Goal: Task Accomplishment & Management: Complete application form

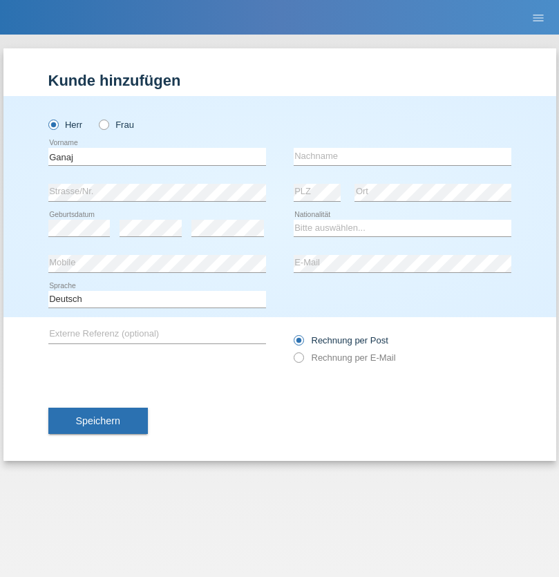
type input "Ganaj"
click at [402, 156] on input "text" at bounding box center [402, 156] width 218 height 17
type input "Fadil"
select select "XK"
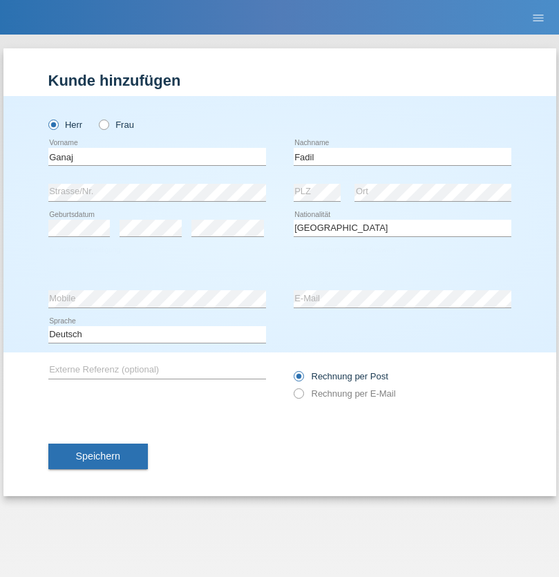
select select "C"
select select "11"
select select "08"
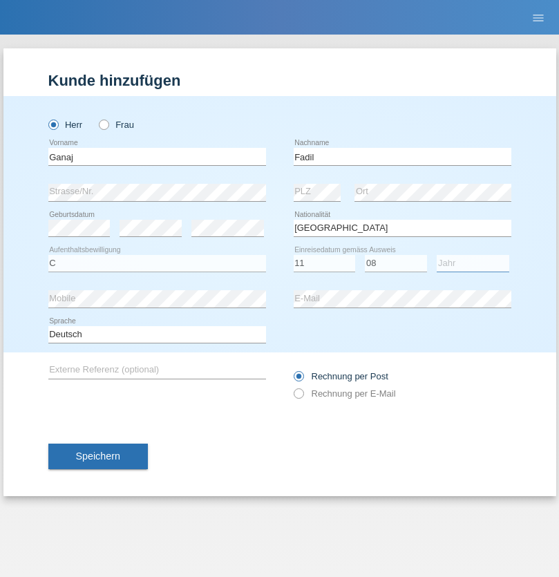
select select "2021"
select select "en"
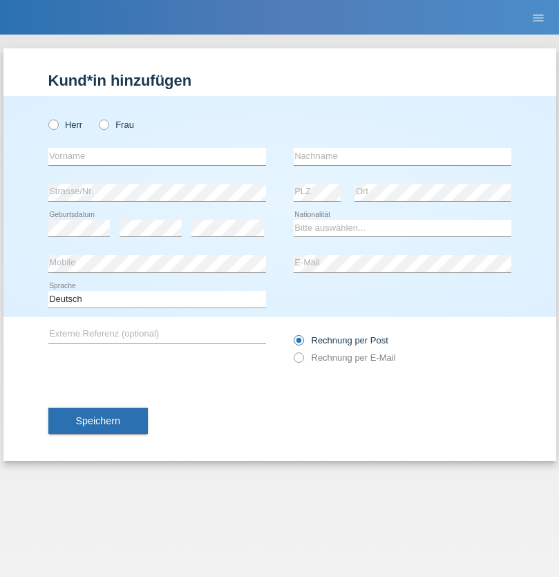
radio input "true"
click at [157, 156] on input "text" at bounding box center [157, 156] width 218 height 17
type input "Ibrahim"
click at [402, 156] on input "text" at bounding box center [402, 156] width 218 height 17
type input "Muja"
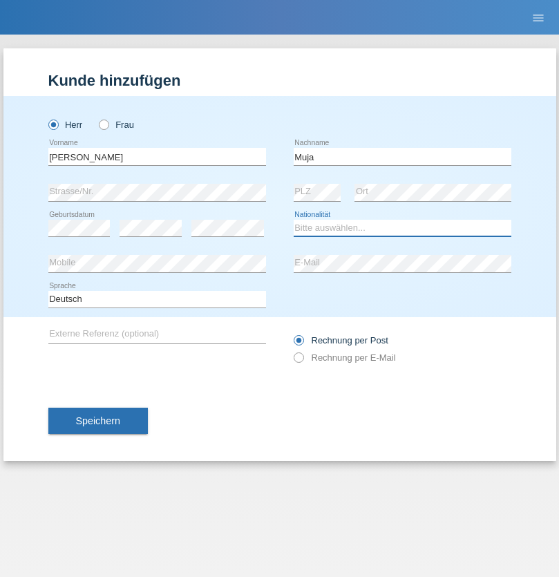
select select "XK"
select select "C"
select select "03"
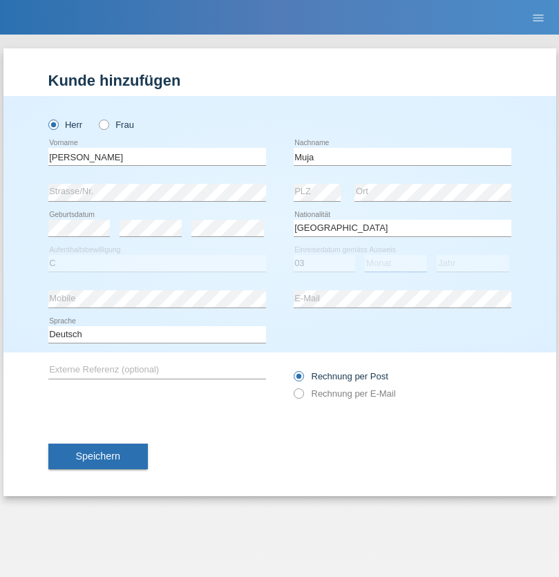
select select "07"
select select "2021"
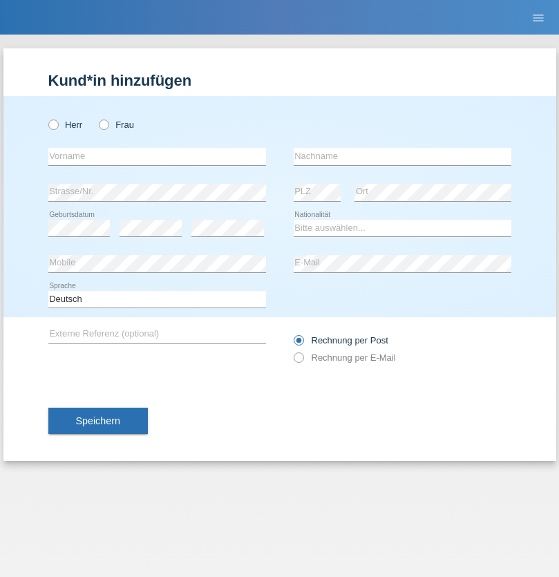
radio input "true"
click at [157, 156] on input "text" at bounding box center [157, 156] width 218 height 17
type input "[PERSON_NAME]"
click at [402, 156] on input "text" at bounding box center [402, 156] width 218 height 17
type input "Berger"
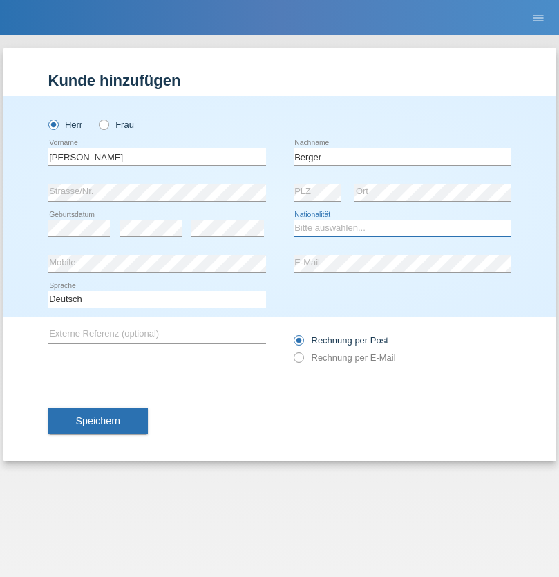
select select "CH"
radio input "true"
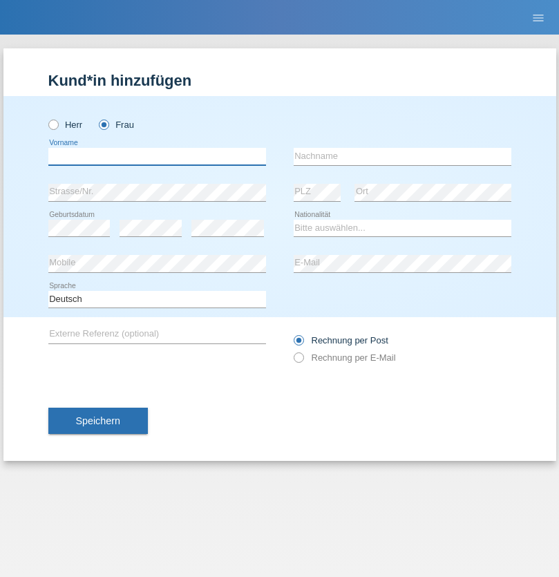
click at [157, 156] on input "text" at bounding box center [157, 156] width 218 height 17
type input "Teixeira da Silva Moço"
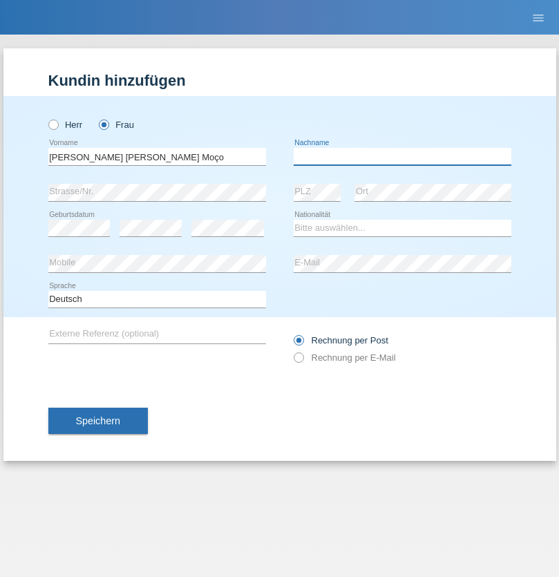
click at [402, 156] on input "text" at bounding box center [402, 156] width 218 height 17
type input "Paula"
select select "PT"
select select "C"
select select "28"
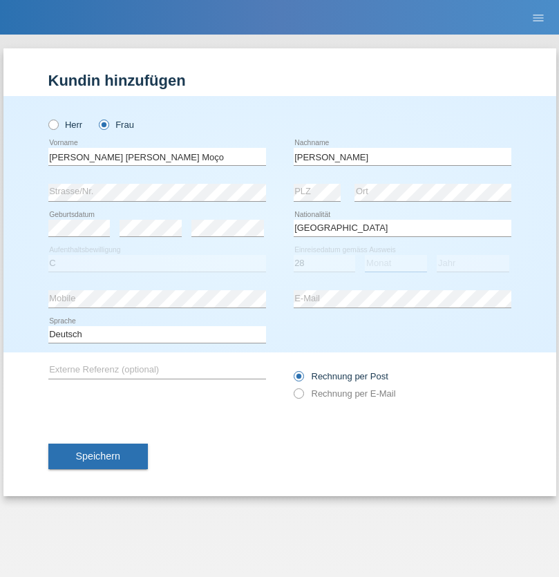
select select "03"
select select "2005"
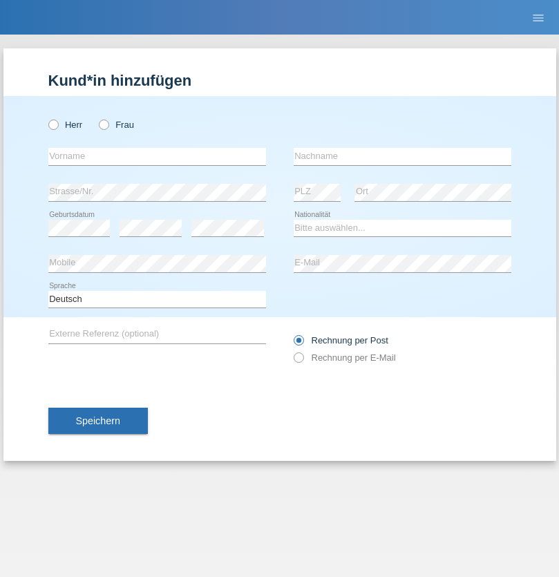
radio input "true"
click at [157, 156] on input "text" at bounding box center [157, 156] width 218 height 17
type input "Momand"
click at [402, 156] on input "text" at bounding box center [402, 156] width 218 height 17
type input "Azmat"
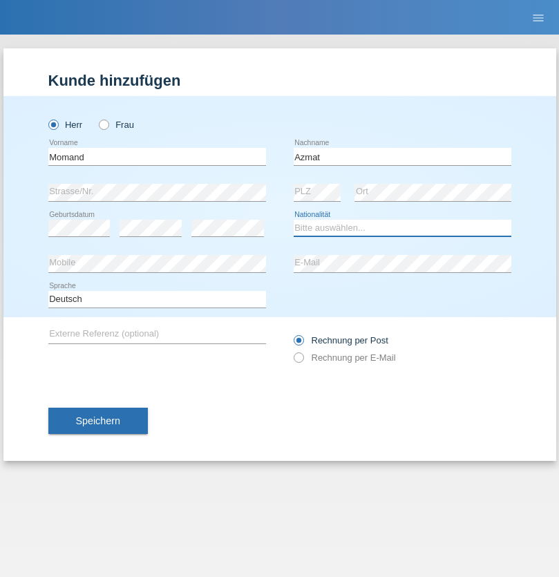
select select "CH"
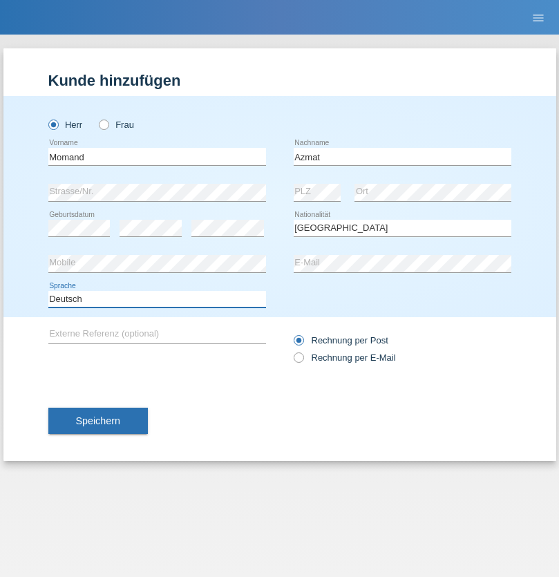
select select "en"
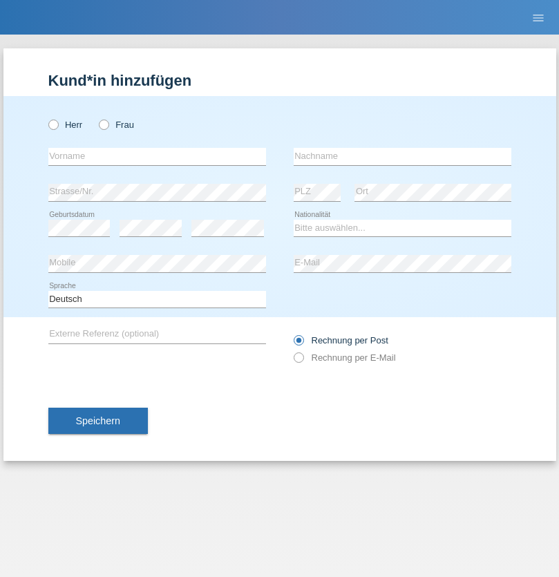
radio input "true"
click at [157, 156] on input "text" at bounding box center [157, 156] width 218 height 17
type input "[PERSON_NAME]"
click at [402, 156] on input "text" at bounding box center [402, 156] width 218 height 17
type input "Theurillat"
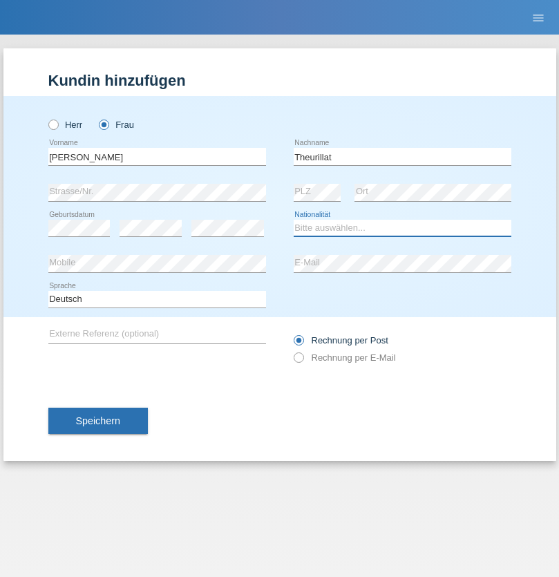
select select "CH"
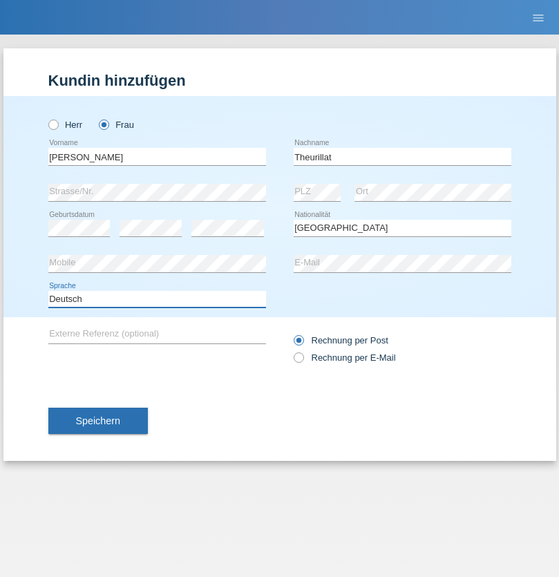
select select "en"
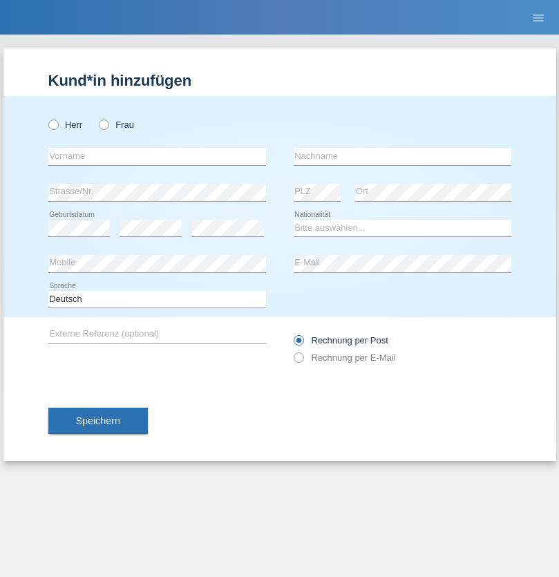
radio input "true"
click at [157, 156] on input "text" at bounding box center [157, 156] width 218 height 17
type input "Jack"
click at [402, 156] on input "text" at bounding box center [402, 156] width 218 height 17
type input "Graf"
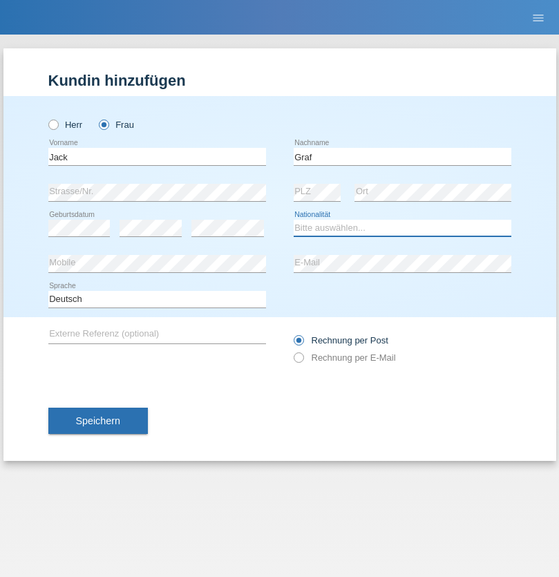
select select "CH"
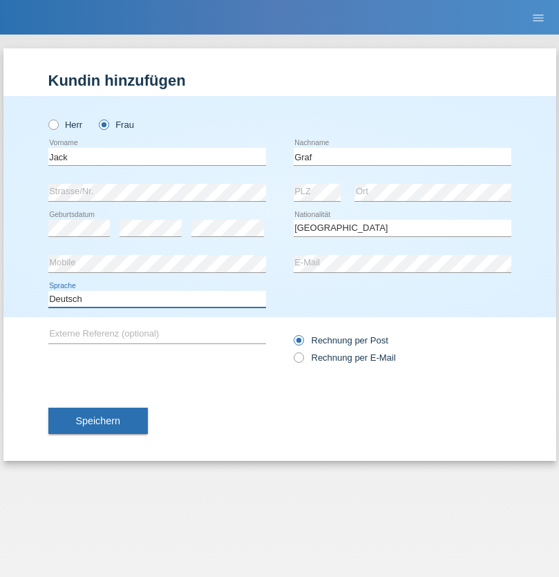
select select "en"
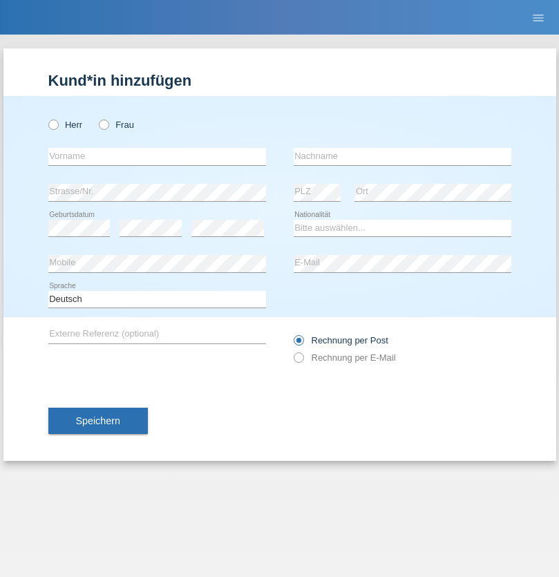
radio input "true"
click at [157, 156] on input "text" at bounding box center [157, 156] width 218 height 17
type input "Teklay"
click at [402, 156] on input "text" at bounding box center [402, 156] width 218 height 17
type input "Fiori"
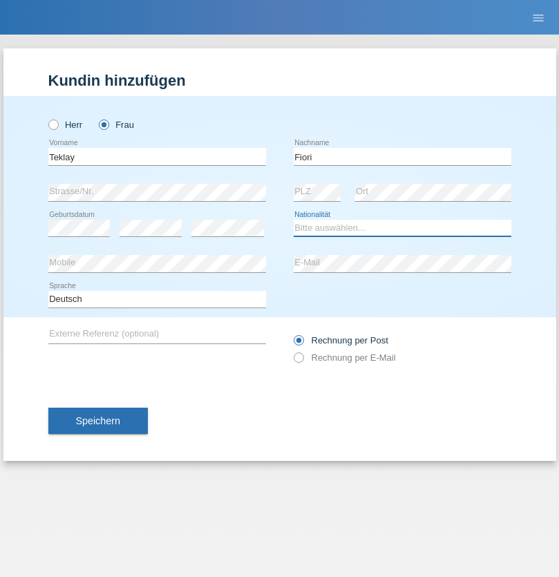
select select "ER"
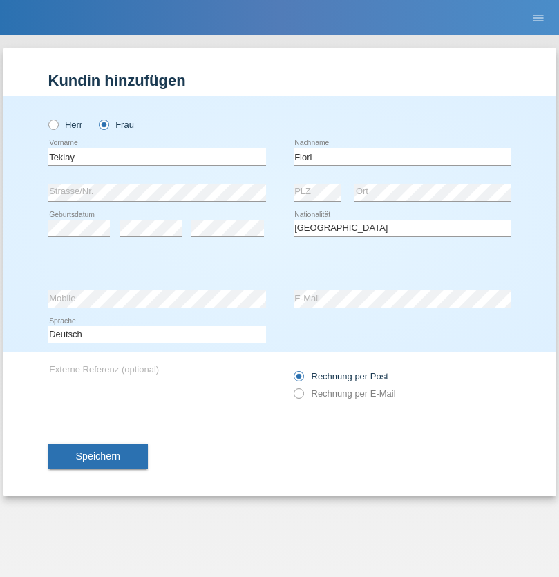
select select "C"
select select "11"
select select "08"
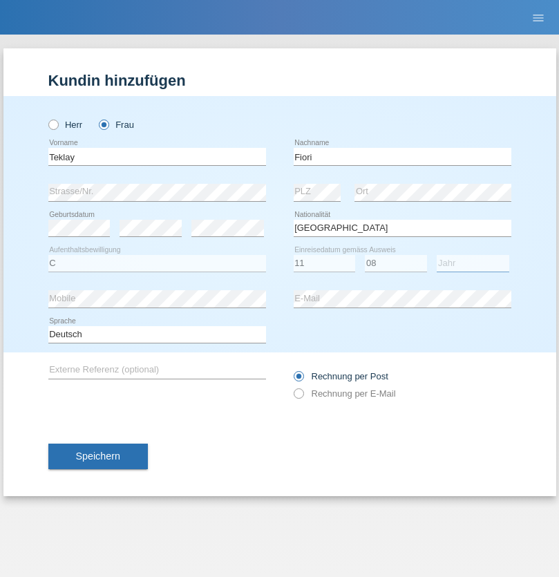
select select "2021"
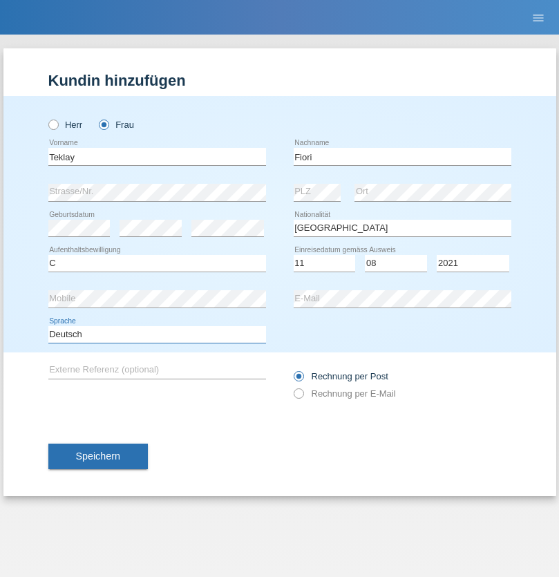
select select "en"
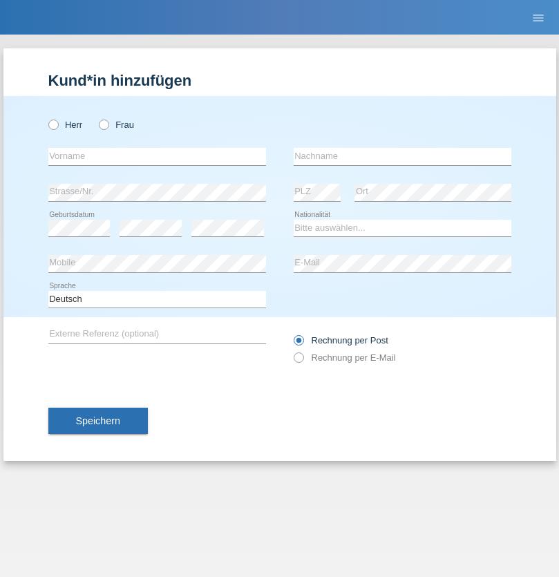
radio input "true"
click at [157, 156] on input "text" at bounding box center [157, 156] width 218 height 17
type input "Sadia"
click at [402, 156] on input "text" at bounding box center [402, 156] width 218 height 17
type input "Nejmaoui"
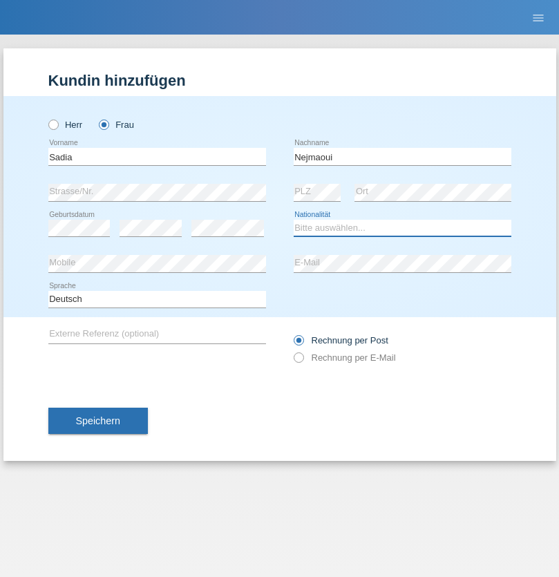
select select "MA"
select select "C"
select select "01"
select select "06"
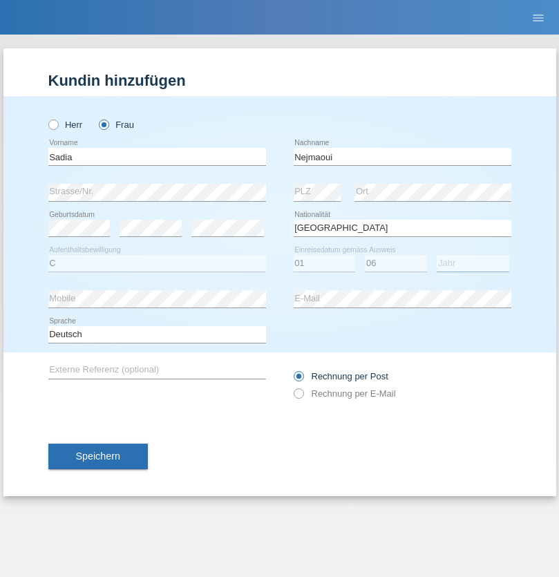
select select "1964"
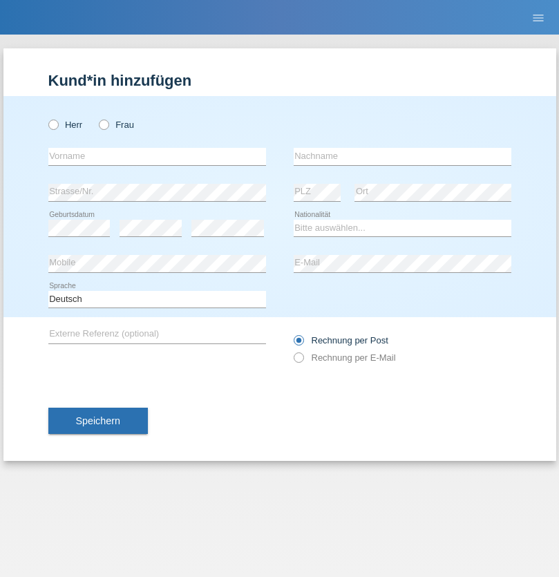
radio input "true"
click at [157, 156] on input "text" at bounding box center [157, 156] width 218 height 17
type input "[PERSON_NAME]"
click at [402, 156] on input "text" at bounding box center [402, 156] width 218 height 17
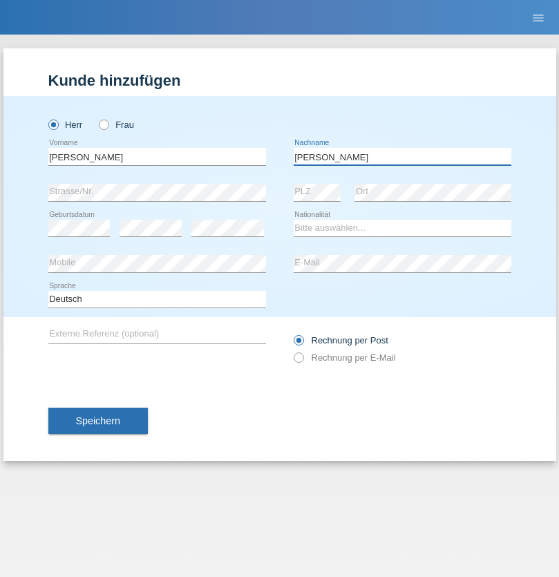
type input "[PERSON_NAME]"
select select "CH"
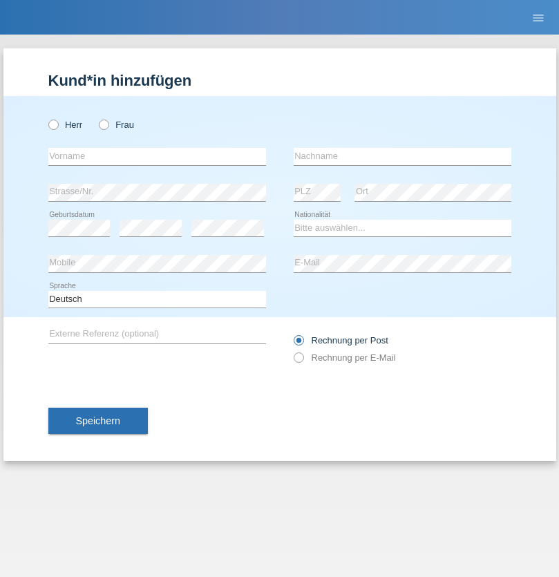
radio input "true"
click at [157, 156] on input "text" at bounding box center [157, 156] width 218 height 17
type input "Thivagaran"
click at [402, 156] on input "text" at bounding box center [402, 156] width 218 height 17
type input "Selvanayagam"
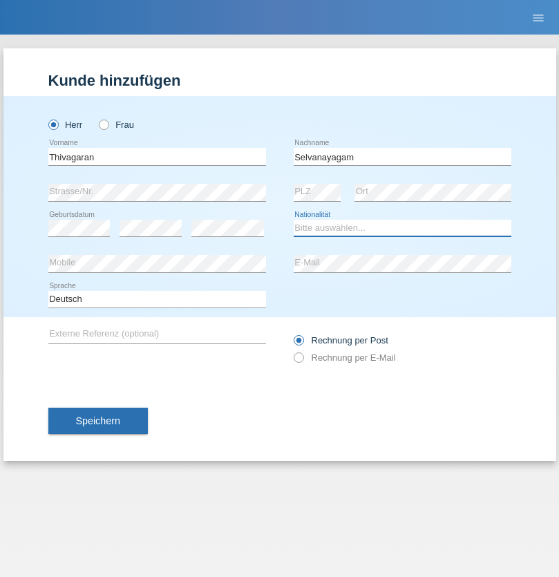
select select "LK"
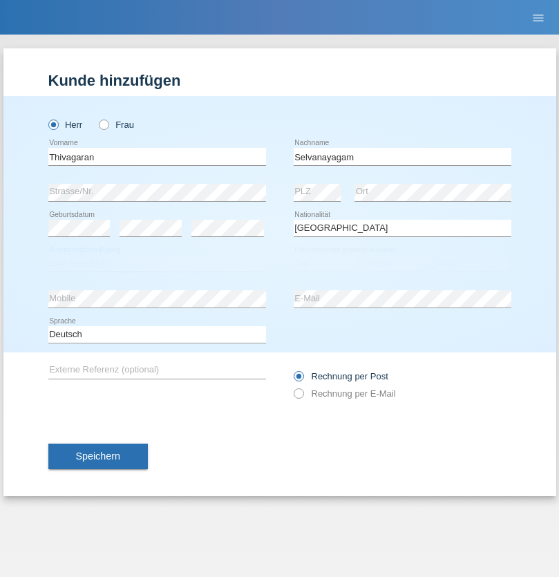
select select "C"
select select "23"
select select "03"
select select "2021"
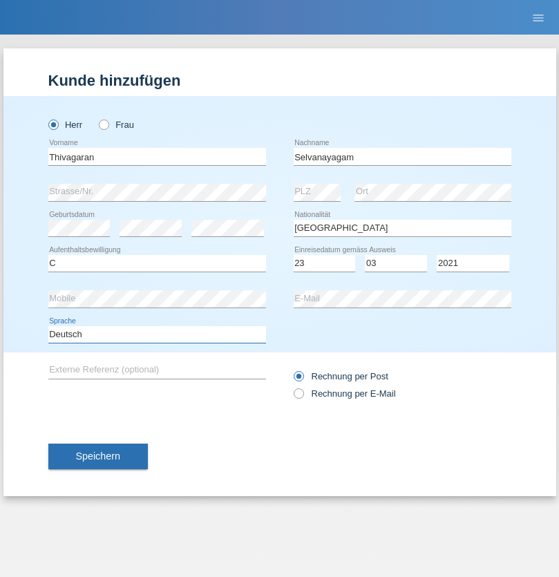
select select "en"
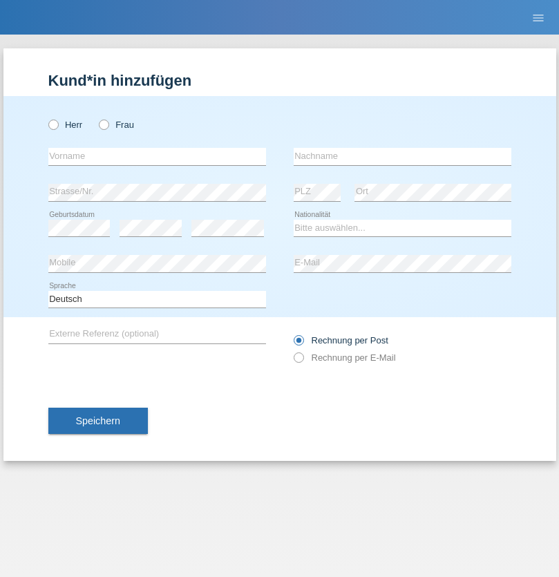
radio input "true"
click at [157, 156] on input "text" at bounding box center [157, 156] width 218 height 17
type input "Monika"
click at [402, 156] on input "text" at bounding box center [402, 156] width 218 height 17
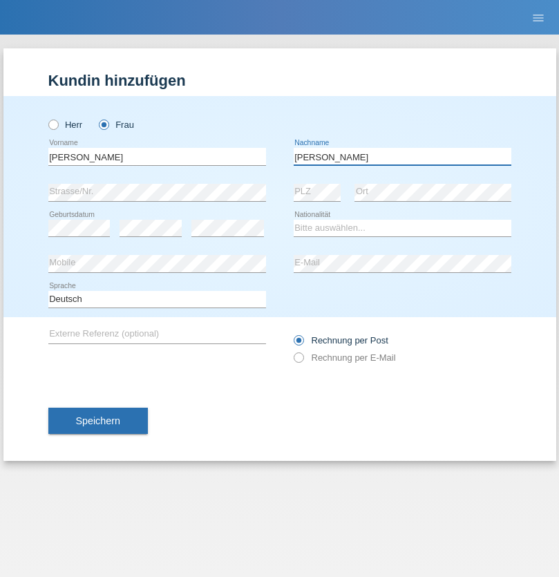
type input "Keller"
select select "CH"
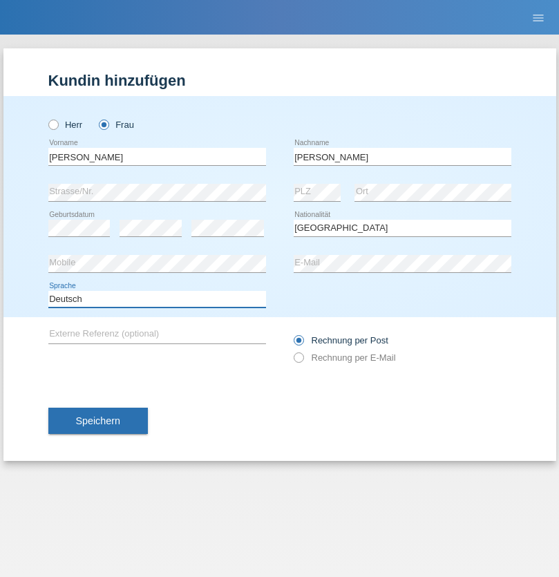
select select "en"
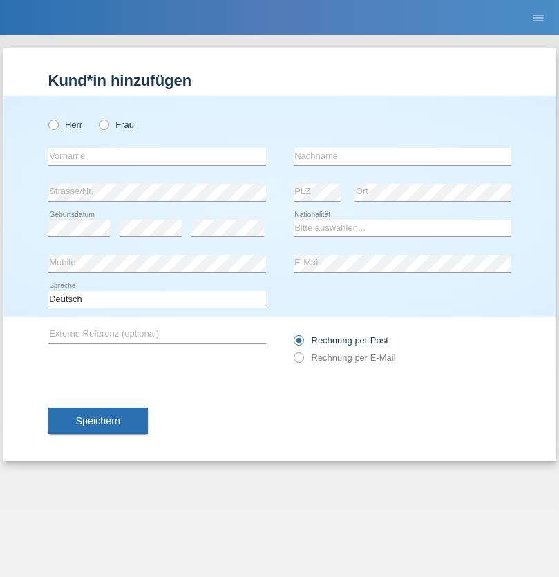
radio input "true"
click at [157, 156] on input "text" at bounding box center [157, 156] width 218 height 17
type input "Tymur"
click at [402, 156] on input "text" at bounding box center [402, 156] width 218 height 17
type input "[PERSON_NAME]"
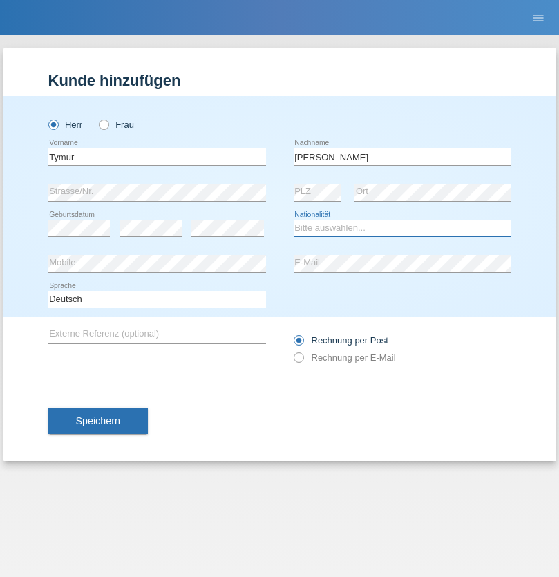
select select "UA"
select select "C"
select select "20"
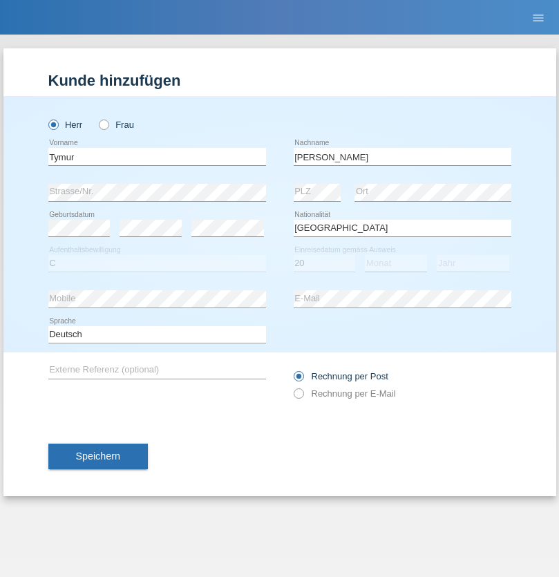
select select "08"
select select "2021"
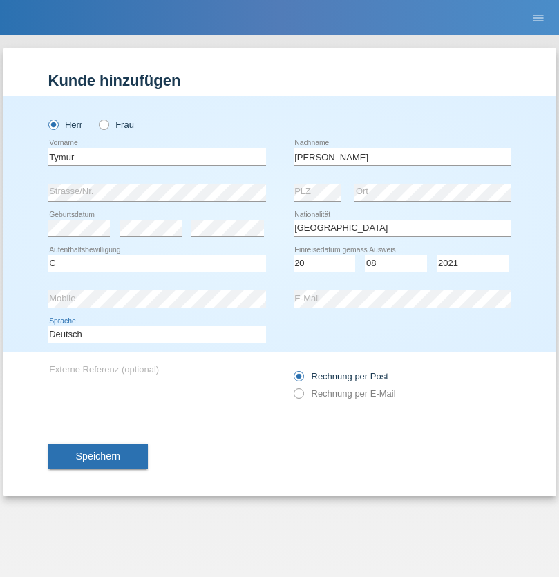
select select "en"
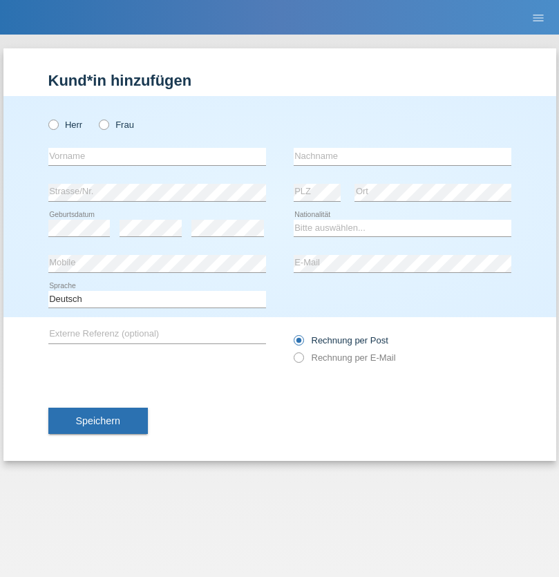
radio input "true"
click at [157, 156] on input "text" at bounding box center [157, 156] width 218 height 17
type input "Tymur"
click at [402, 156] on input "text" at bounding box center [402, 156] width 218 height 17
type input "Hunderchuj"
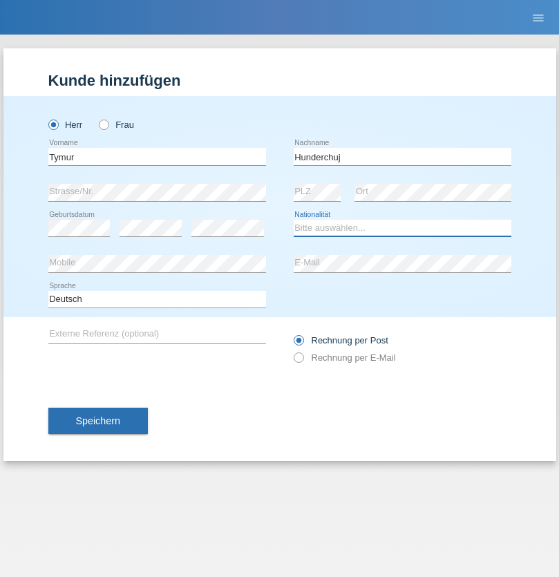
select select "UA"
select select "C"
select select "20"
select select "08"
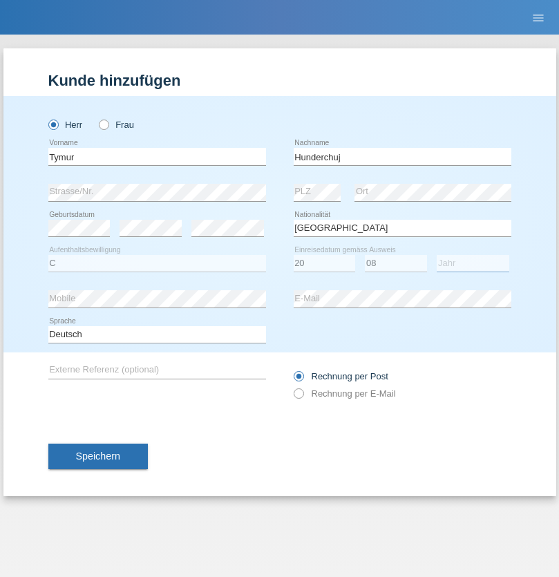
select select "2021"
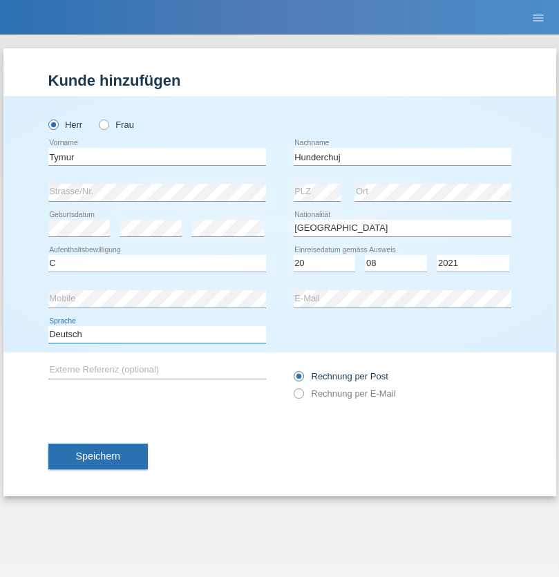
select select "en"
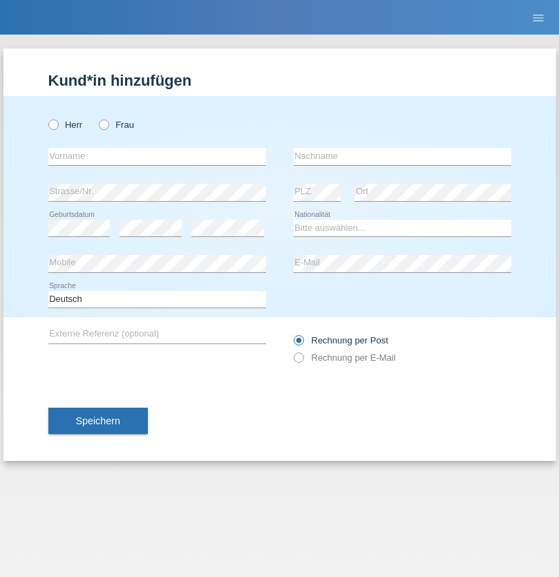
radio input "true"
click at [157, 156] on input "text" at bounding box center [157, 156] width 218 height 17
type input "[PERSON_NAME]"
click at [402, 156] on input "text" at bounding box center [402, 156] width 218 height 17
type input "Tropp"
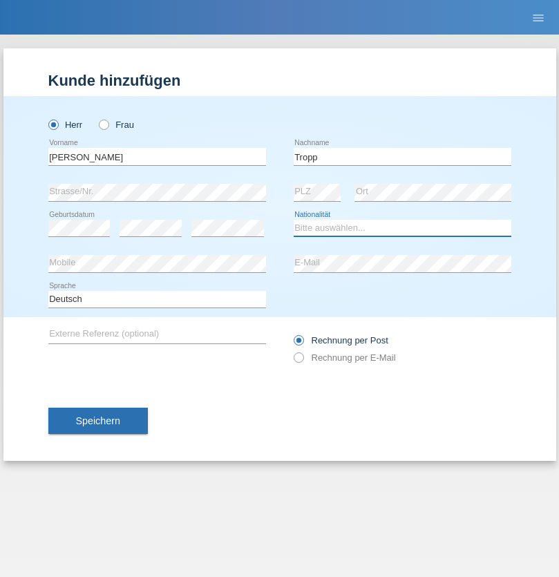
select select "SK"
select select "C"
select select "11"
select select "08"
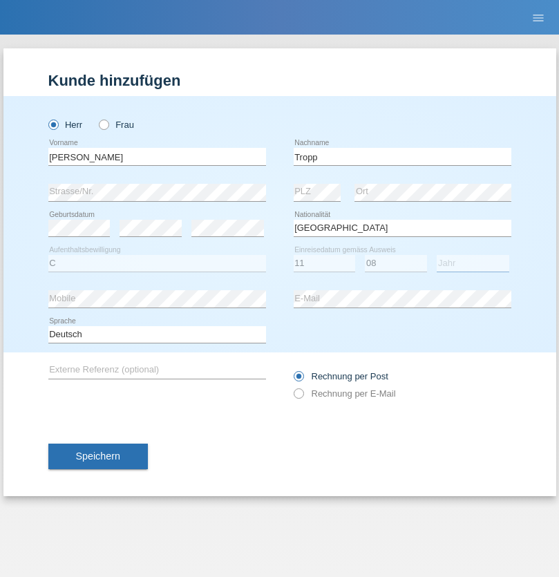
select select "2021"
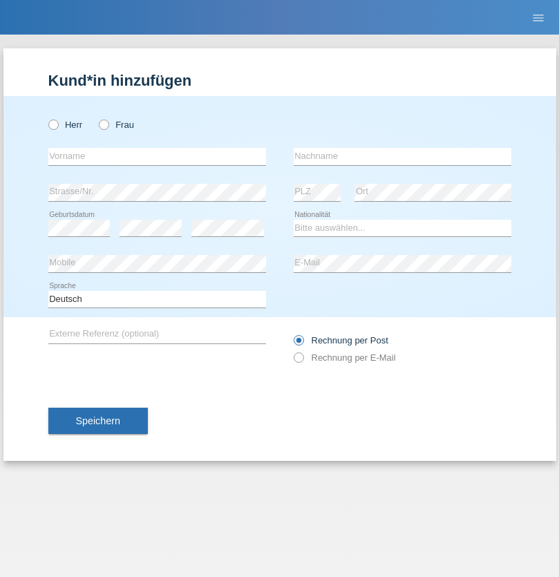
radio input "true"
click at [157, 156] on input "text" at bounding box center [157, 156] width 218 height 17
type input "[PERSON_NAME]"
click at [402, 156] on input "text" at bounding box center [402, 156] width 218 height 17
type input "Ringle"
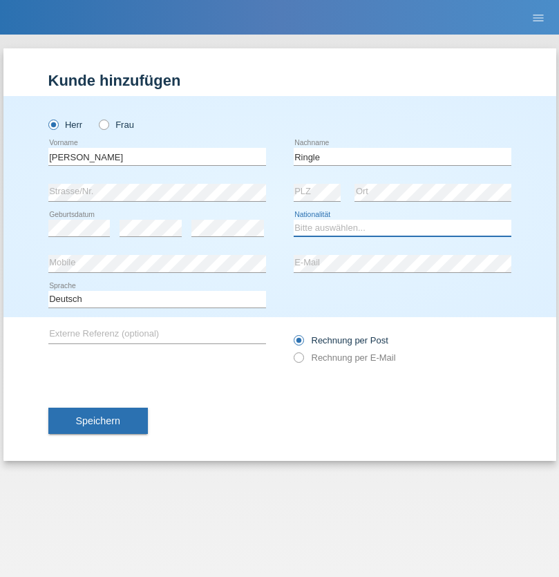
select select "DE"
select select "C"
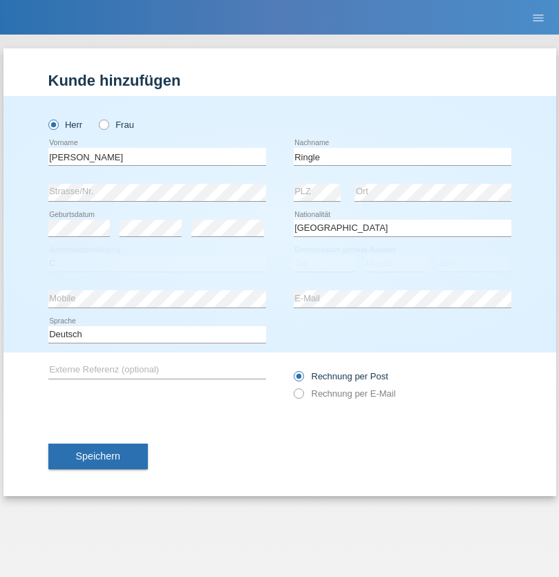
select select "06"
select select "01"
select select "2021"
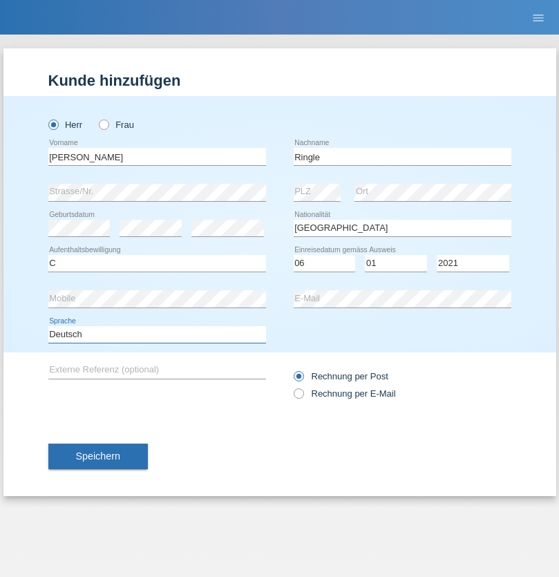
select select "en"
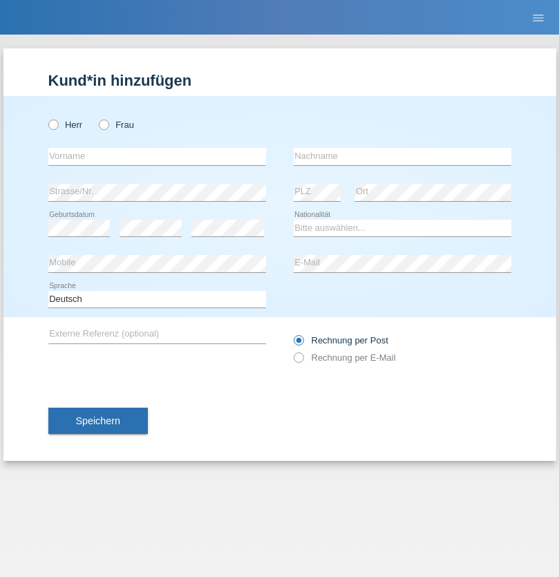
radio input "true"
click at [157, 156] on input "text" at bounding box center [157, 156] width 218 height 17
type input "Junior"
click at [402, 156] on input "text" at bounding box center [402, 156] width 218 height 17
type input "[PERSON_NAME]"
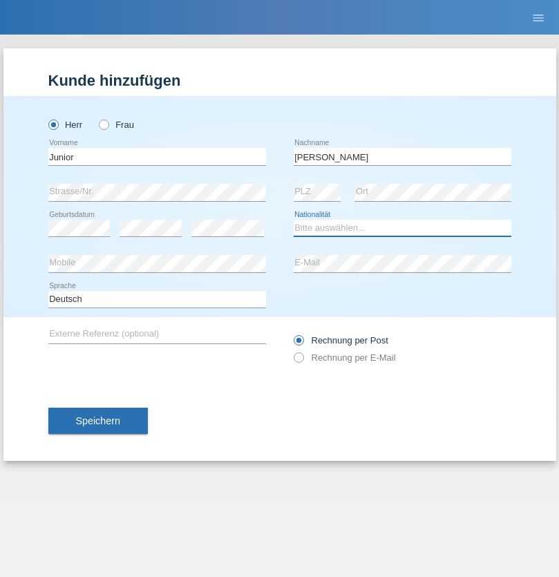
select select "CH"
radio input "true"
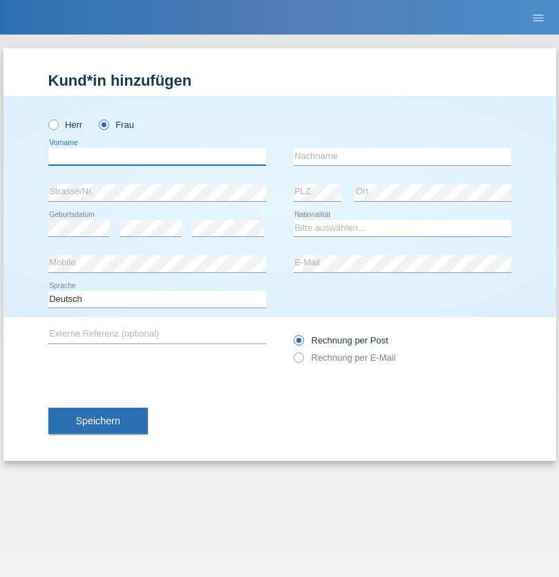
click at [157, 156] on input "text" at bounding box center [157, 156] width 218 height 17
type input "[PERSON_NAME] [PERSON_NAME]"
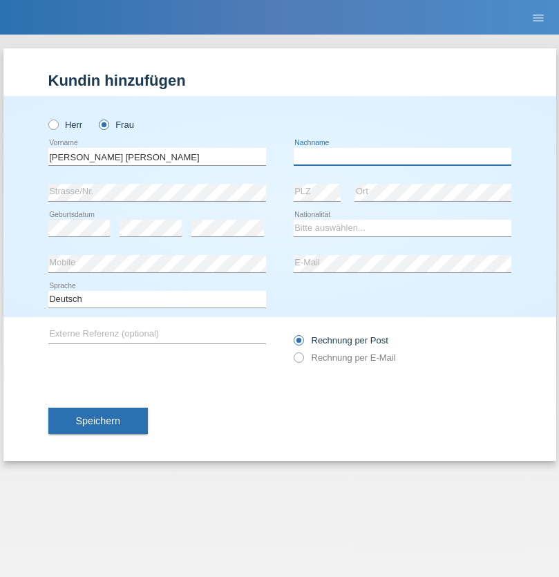
click at [402, 156] on input "text" at bounding box center [402, 156] width 218 height 17
type input "Knusel Campillo"
select select "CH"
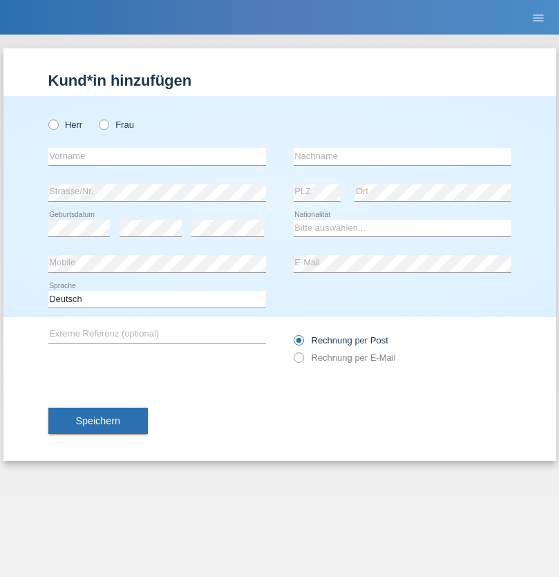
radio input "true"
click at [157, 156] on input "text" at bounding box center [157, 156] width 218 height 17
type input "Beqiri"
click at [402, 156] on input "text" at bounding box center [402, 156] width 218 height 17
type input "Shpresa"
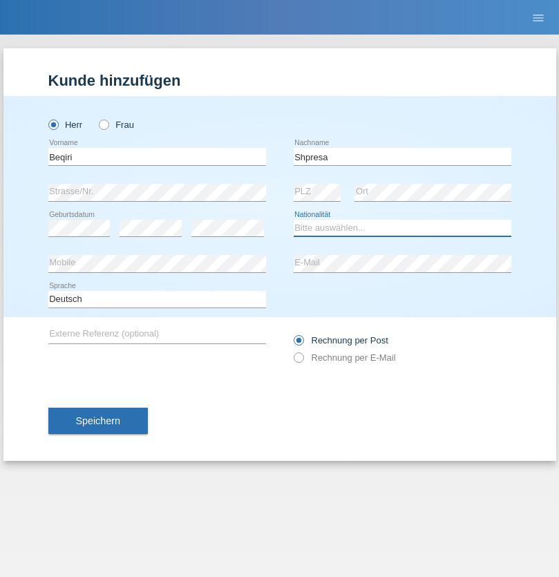
select select "XK"
select select "C"
select select "08"
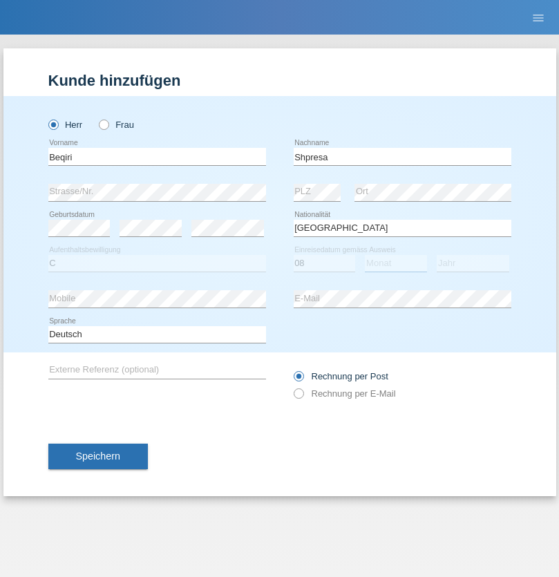
select select "02"
select select "1979"
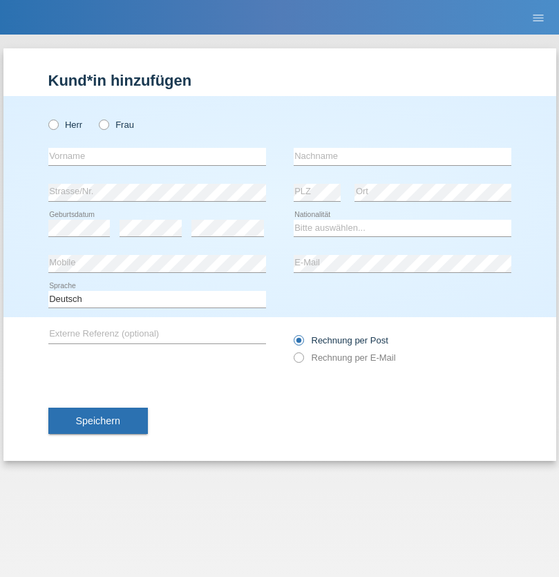
radio input "true"
click at [157, 156] on input "text" at bounding box center [157, 156] width 218 height 17
type input "[PERSON_NAME]"
click at [402, 156] on input "text" at bounding box center [402, 156] width 218 height 17
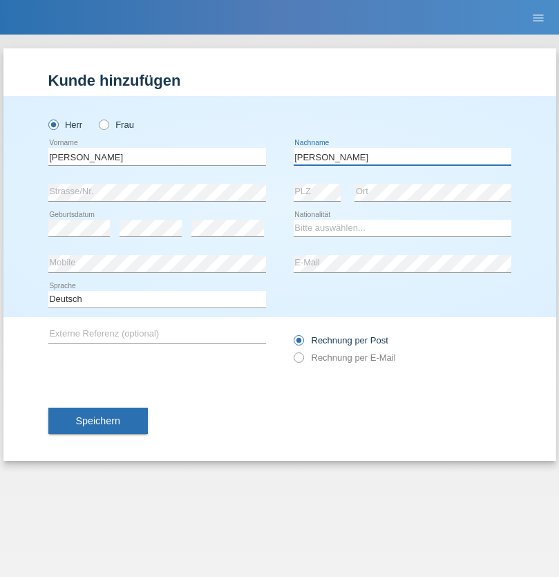
type input "[PERSON_NAME]"
select select "CH"
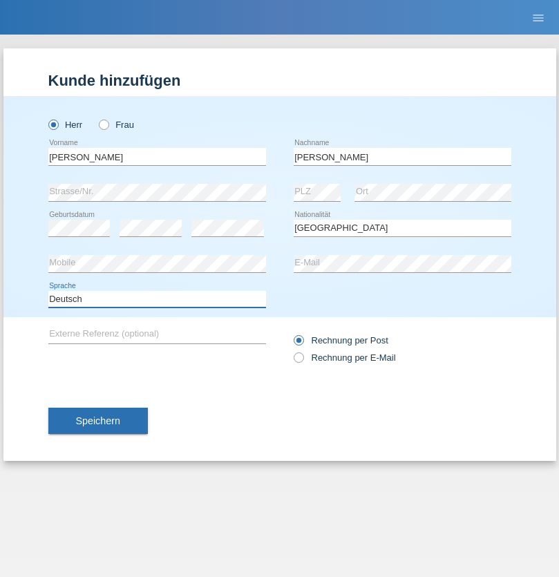
select select "en"
